Goal: Find specific page/section: Find specific page/section

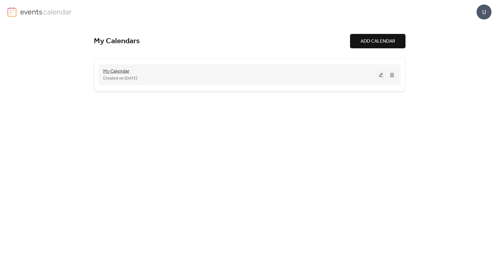
click at [110, 70] on span "My Calendar" at bounding box center [116, 71] width 26 height 7
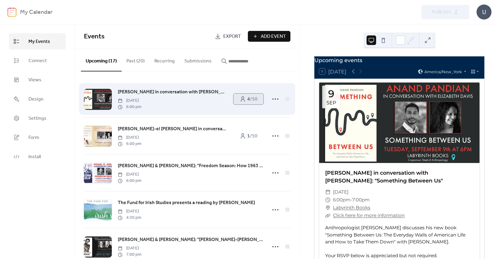
click at [251, 99] on span "4 / 50" at bounding box center [252, 99] width 10 height 7
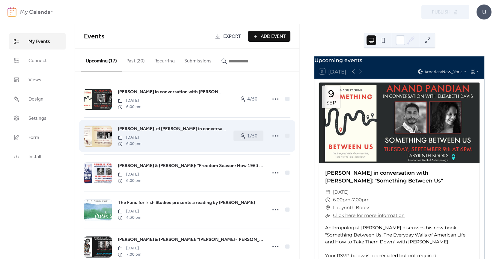
click at [158, 128] on span "[PERSON_NAME]-el [PERSON_NAME] in conversation with [PERSON_NAME]: "Classicism …" at bounding box center [173, 128] width 110 height 7
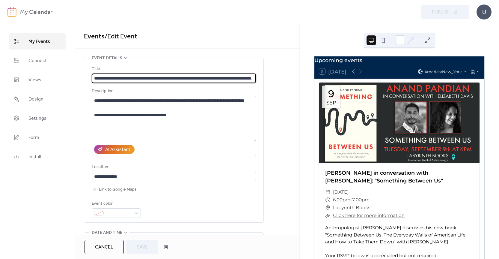
scroll to position [0, 55]
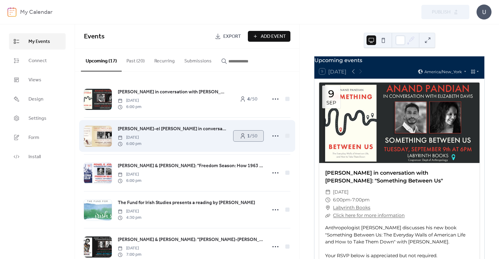
click at [255, 137] on span "1 / 50" at bounding box center [252, 135] width 10 height 7
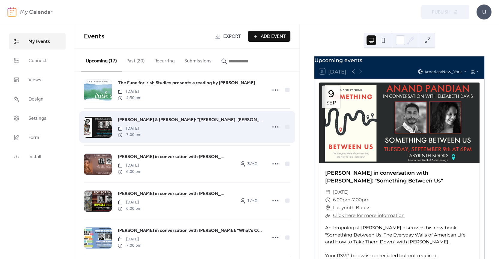
scroll to position [120, 0]
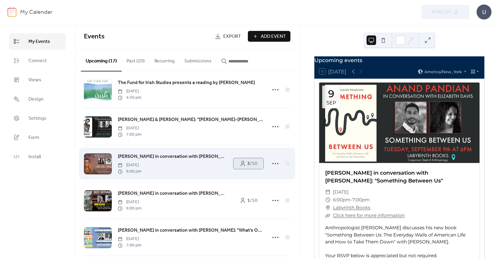
click at [243, 168] on link "3 / 50" at bounding box center [248, 163] width 30 height 11
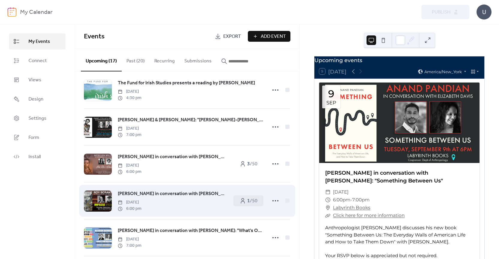
scroll to position [120, 0]
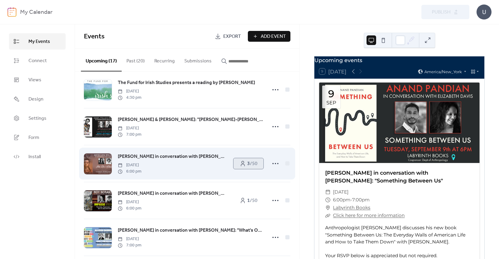
click at [244, 168] on link "3 / 50" at bounding box center [248, 163] width 30 height 11
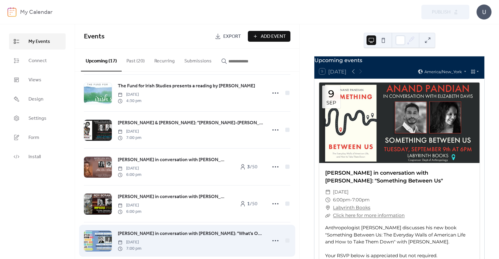
scroll to position [120, 0]
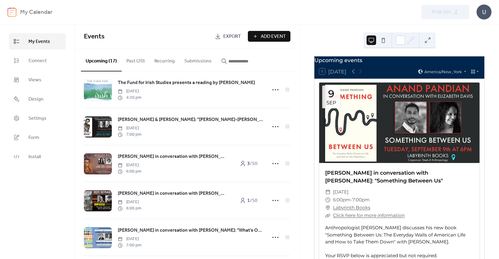
click at [247, 205] on b "1" at bounding box center [248, 200] width 3 height 9
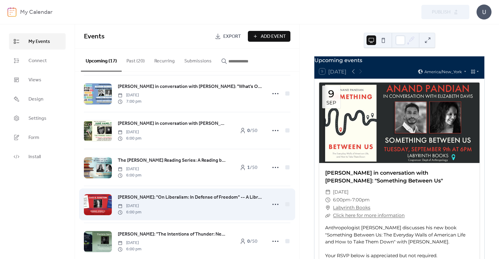
scroll to position [300, 0]
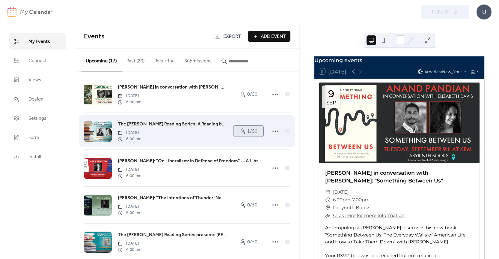
click at [242, 134] on icon at bounding box center [243, 131] width 6 height 6
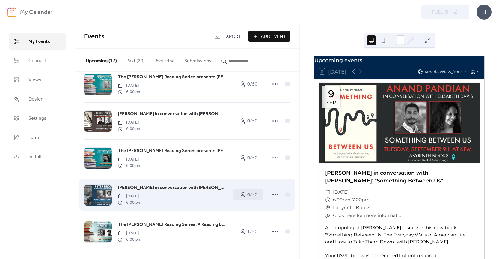
scroll to position [462, 0]
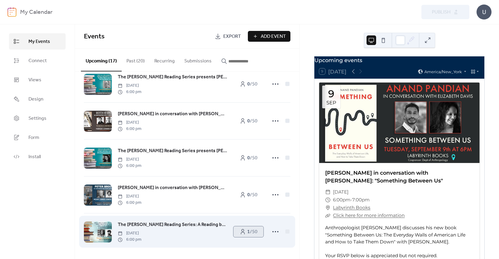
click at [243, 232] on icon at bounding box center [243, 231] width 6 height 6
